Goal: Task Accomplishment & Management: Complete application form

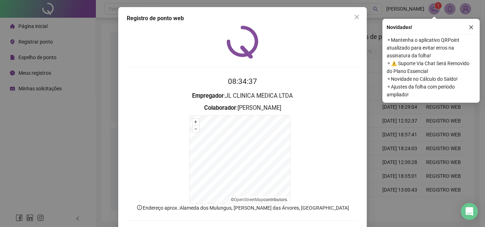
scroll to position [32, 0]
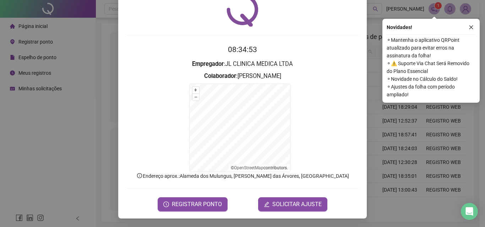
click at [283, 207] on span "SOLICITAR AJUSTE" at bounding box center [296, 204] width 49 height 9
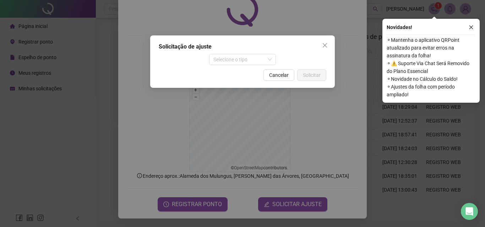
click at [232, 56] on span "Selecione o tipo" at bounding box center [242, 59] width 59 height 11
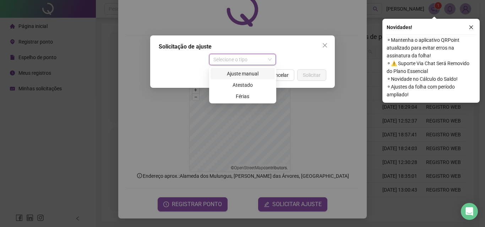
click at [235, 76] on div "Ajuste manual" at bounding box center [243, 74] width 56 height 8
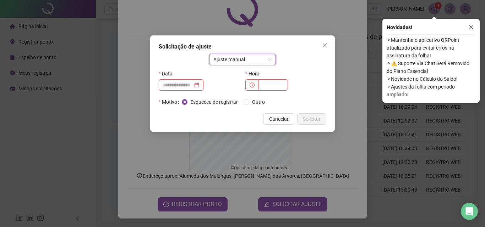
click at [186, 86] on input at bounding box center [178, 85] width 30 height 8
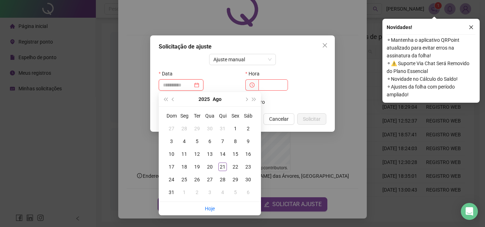
type input "**********"
click at [220, 165] on div "21" at bounding box center [222, 167] width 9 height 9
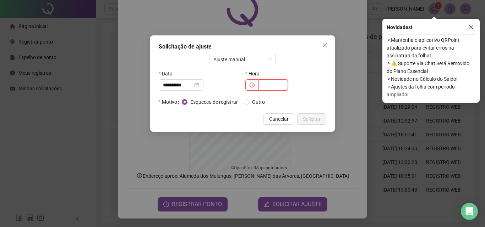
click at [270, 88] on input "text" at bounding box center [272, 84] width 29 height 11
type input "*****"
click at [303, 115] on button "Solicitar" at bounding box center [311, 119] width 29 height 11
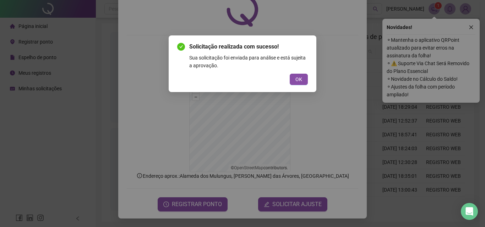
click at [300, 78] on span "OK" at bounding box center [298, 80] width 7 height 8
